Goal: Information Seeking & Learning: Learn about a topic

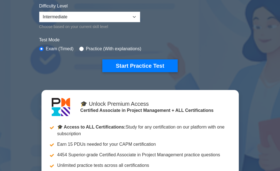
scroll to position [156, 0]
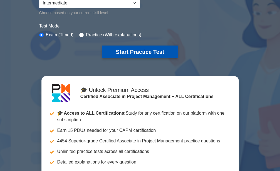
click at [122, 46] on button "Start Practice Test" at bounding box center [139, 52] width 75 height 13
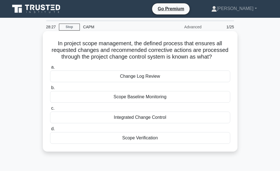
click at [141, 116] on div "Integrated Change Control" at bounding box center [140, 118] width 180 height 12
click at [50, 110] on input "c. Integrated Change Control" at bounding box center [50, 109] width 0 height 4
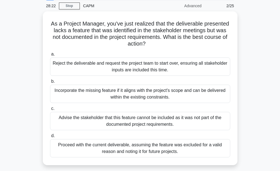
scroll to position [22, 0]
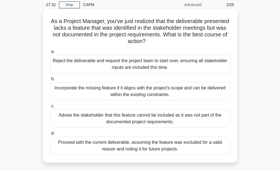
click at [120, 95] on div "Incorporate the missing feature if it aligns with the project's scope and can b…" at bounding box center [140, 91] width 180 height 18
click at [50, 81] on input "b. Incorporate the missing feature if it aligns with the project's scope and ca…" at bounding box center [50, 79] width 0 height 4
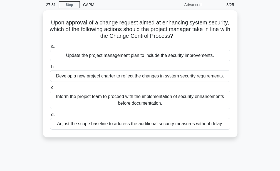
scroll to position [0, 0]
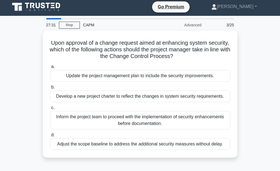
click at [120, 95] on div "Develop a new project charter to reflect the changes in system security require…" at bounding box center [140, 97] width 180 height 12
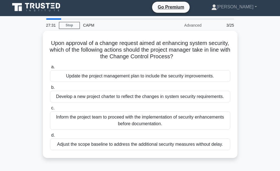
click at [50, 90] on input "b. Develop a new project charter to reflect the changes in system security requ…" at bounding box center [50, 88] width 0 height 4
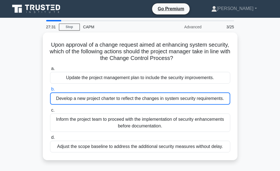
click at [120, 95] on div "Develop a new project charter to reflect the changes in system security require…" at bounding box center [140, 99] width 180 height 12
click at [50, 91] on input "b. Develop a new project charter to reflect the changes in system security requ…" at bounding box center [50, 90] width 0 height 4
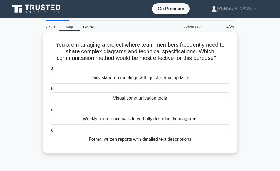
click at [120, 95] on div "Visual communication tools" at bounding box center [140, 99] width 180 height 12
click at [50, 91] on input "b. Visual communication tools" at bounding box center [50, 90] width 0 height 4
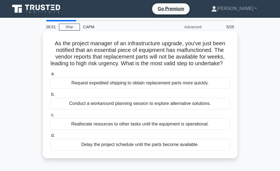
click at [109, 110] on div "Conduct a workaround planning session to explore alternative solutions." at bounding box center [140, 104] width 180 height 12
click at [50, 96] on input "b. Conduct a workaround planning session to explore alternative solutions." at bounding box center [50, 95] width 0 height 4
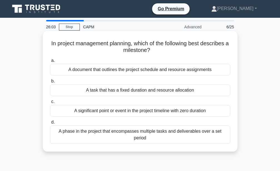
click at [93, 110] on div "A significant point or event in the project timeline with zero duration" at bounding box center [140, 111] width 180 height 12
click at [50, 104] on input "c. A significant point or event in the project timeline with zero duration" at bounding box center [50, 102] width 0 height 4
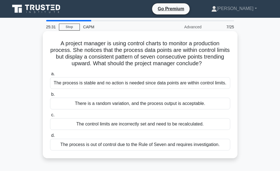
click at [98, 146] on div "The process is out of control due to the Rule of Seven and requires investigati…" at bounding box center [140, 145] width 180 height 12
click at [50, 138] on input "d. The process is out of control due to the Rule of Seven and requires investig…" at bounding box center [50, 136] width 0 height 4
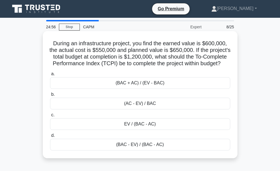
click at [117, 151] on div "(BAC - EV) / (BAC - AC)" at bounding box center [140, 145] width 180 height 12
click at [50, 138] on input "d. (BAC - EV) / (BAC - AC)" at bounding box center [50, 136] width 0 height 4
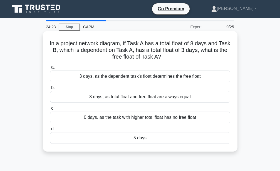
click at [130, 143] on div "5 days" at bounding box center [140, 138] width 180 height 12
click at [50, 131] on input "d. 5 days" at bounding box center [50, 129] width 0 height 4
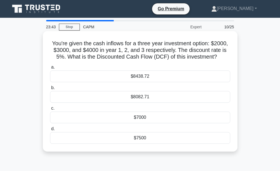
click at [138, 100] on div "$8082.71" at bounding box center [140, 97] width 180 height 12
click at [50, 90] on input "b. $8082.71" at bounding box center [50, 88] width 0 height 4
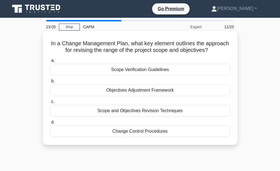
click at [140, 129] on div "Change Control Procedures" at bounding box center [140, 132] width 180 height 12
click at [50, 124] on input "d. Change Control Procedures" at bounding box center [50, 123] width 0 height 4
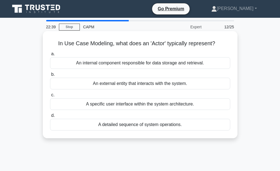
click at [137, 85] on div "An external entity that interacts with the system." at bounding box center [140, 84] width 180 height 12
click at [50, 76] on input "b. An external entity that interacts with the system." at bounding box center [50, 75] width 0 height 4
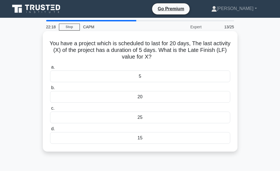
click at [143, 96] on div "20" at bounding box center [140, 97] width 180 height 12
click at [50, 90] on input "b. 20" at bounding box center [50, 88] width 0 height 4
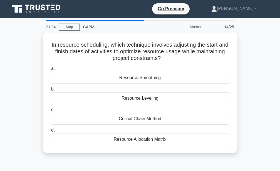
click at [143, 96] on div "Resource Leveling" at bounding box center [140, 99] width 180 height 12
click at [50, 91] on input "b. Resource Leveling" at bounding box center [50, 90] width 0 height 4
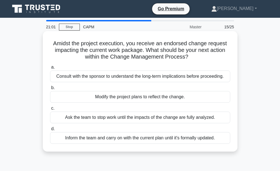
click at [142, 138] on div "Inform the team and carry on with the current plan until it's formally updated." at bounding box center [140, 138] width 180 height 12
click at [50, 131] on input "d. Inform the team and carry on with the current plan until it's formally updat…" at bounding box center [50, 129] width 0 height 4
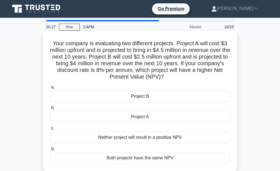
click at [147, 96] on div "Project B" at bounding box center [140, 97] width 180 height 12
click at [50, 89] on input "a. Project B" at bounding box center [50, 88] width 0 height 4
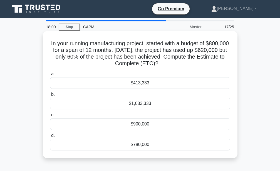
click at [147, 102] on div "$1,033,333" at bounding box center [140, 104] width 180 height 12
click at [50, 96] on input "b. $1,033,333" at bounding box center [50, 95] width 0 height 4
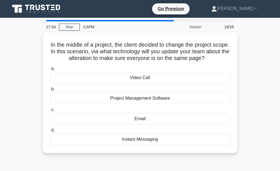
click at [147, 102] on div "Project Management Software" at bounding box center [140, 99] width 180 height 12
click at [50, 91] on input "b. Project Management Software" at bounding box center [50, 90] width 0 height 4
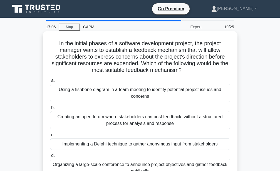
click at [151, 144] on div "Implementing a Delphi technique to gather anonymous input from stakeholders" at bounding box center [140, 144] width 180 height 12
click at [50, 137] on input "c. Implementing a Delphi technique to gather anonymous input from stakeholders" at bounding box center [50, 135] width 0 height 4
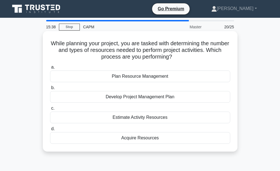
click at [154, 123] on div "Estimate Activity Resources" at bounding box center [140, 118] width 180 height 12
click at [50, 110] on input "c. Estimate Activity Resources" at bounding box center [50, 109] width 0 height 4
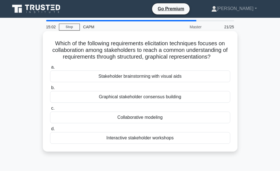
click at [140, 139] on div "Interactive stakeholder workshops" at bounding box center [140, 138] width 180 height 12
click at [50, 131] on input "d. Interactive stakeholder workshops" at bounding box center [50, 129] width 0 height 4
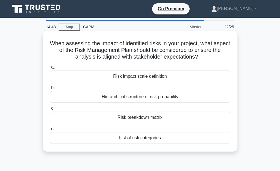
click at [139, 138] on div "List of risk categories" at bounding box center [140, 138] width 180 height 12
click at [50, 131] on input "d. List of risk categories" at bounding box center [50, 129] width 0 height 4
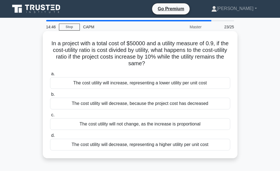
click at [138, 123] on div "The cost utility will not change, as the increase is proportional" at bounding box center [140, 124] width 180 height 12
click at [50, 117] on input "c. The cost utility will not change, as the increase is proportional" at bounding box center [50, 115] width 0 height 4
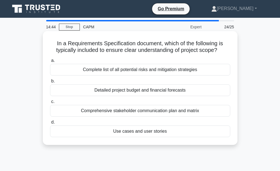
click at [138, 115] on div "Comprehensive stakeholder communication plan and matrix" at bounding box center [140, 111] width 180 height 12
click at [50, 104] on input "c. Comprehensive stakeholder communication plan and matrix" at bounding box center [50, 102] width 0 height 4
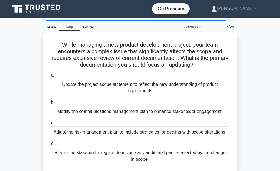
click at [138, 115] on div "Modify the communications management plan to enhance stakeholder engagement." at bounding box center [140, 112] width 180 height 12
click at [50, 105] on input "b. Modify the communications management plan to enhance stakeholder engagement." at bounding box center [50, 103] width 0 height 4
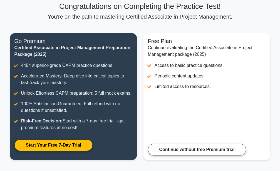
scroll to position [44, 0]
